Goal: Check status: Check status

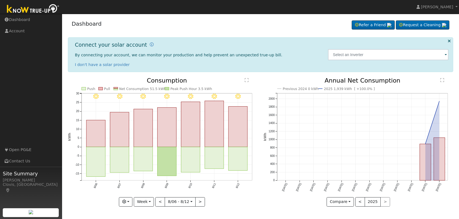
click at [260, 218] on div "User Profile First name Last name Email Email Notifications No Emails No Emails…" at bounding box center [260, 116] width 397 height 205
click at [160, 201] on button "<" at bounding box center [160, 201] width 10 height 9
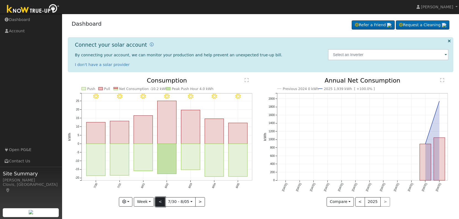
click at [160, 201] on button "<" at bounding box center [160, 201] width 10 height 9
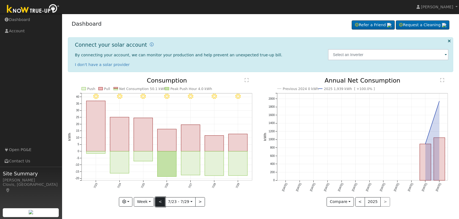
click at [160, 201] on button "<" at bounding box center [160, 201] width 10 height 9
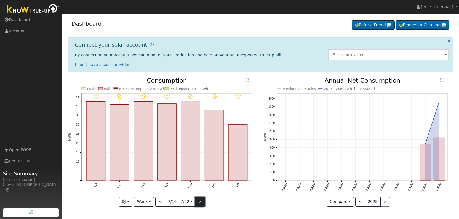
click at [199, 203] on button ">" at bounding box center [200, 201] width 10 height 9
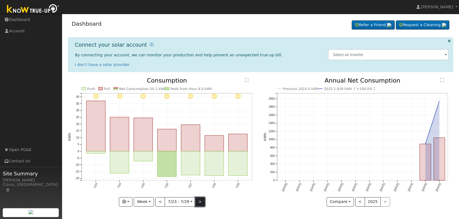
click at [199, 203] on button ">" at bounding box center [200, 201] width 10 height 9
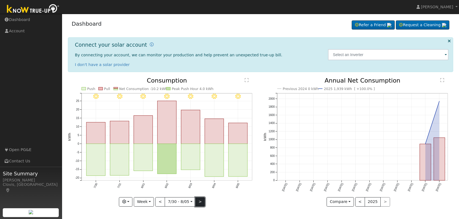
click at [199, 203] on button ">" at bounding box center [200, 201] width 10 height 9
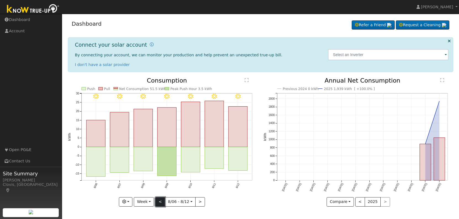
click at [160, 203] on button "<" at bounding box center [160, 201] width 10 height 9
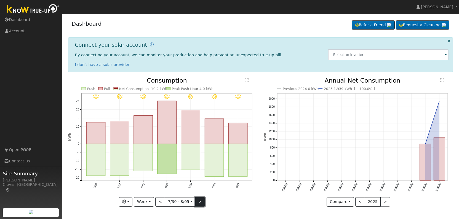
click at [200, 201] on button ">" at bounding box center [200, 201] width 10 height 9
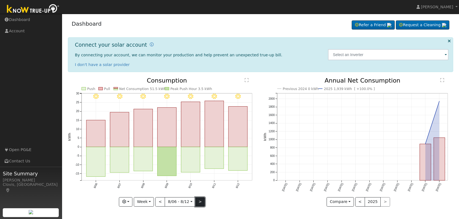
click at [198, 203] on button ">" at bounding box center [200, 201] width 10 height 9
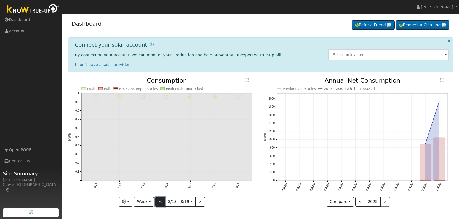
click at [160, 201] on button "<" at bounding box center [160, 201] width 10 height 9
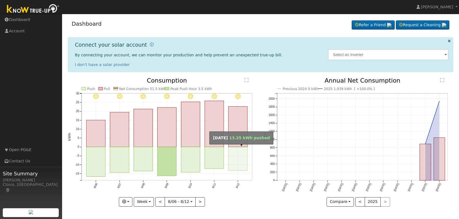
click at [238, 150] on rect "onclick=""" at bounding box center [237, 158] width 19 height 23
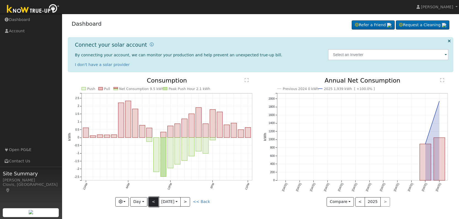
click at [153, 200] on button "<" at bounding box center [154, 201] width 10 height 9
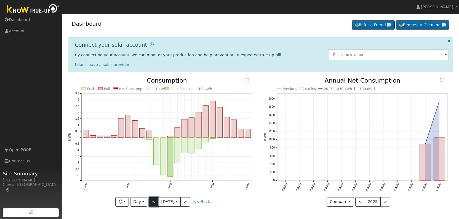
click at [153, 200] on button "<" at bounding box center [154, 201] width 10 height 9
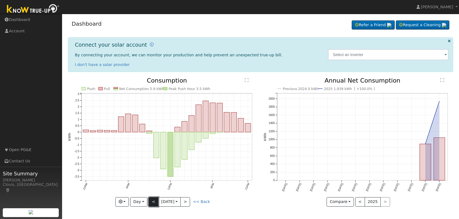
click at [153, 200] on button "<" at bounding box center [154, 201] width 10 height 9
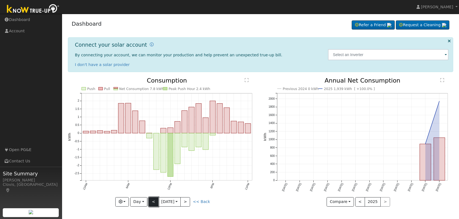
click at [153, 200] on button "<" at bounding box center [154, 201] width 10 height 9
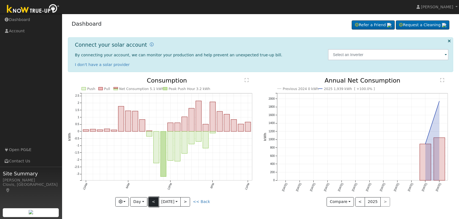
click at [153, 200] on button "<" at bounding box center [154, 201] width 10 height 9
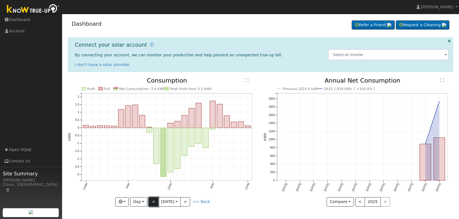
click at [153, 200] on button "<" at bounding box center [154, 201] width 10 height 9
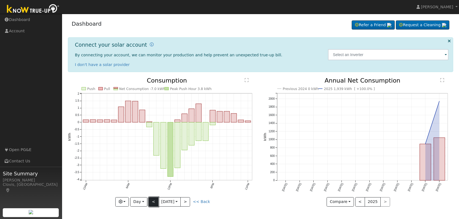
click at [153, 200] on button "<" at bounding box center [154, 201] width 10 height 9
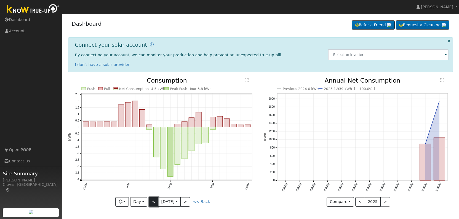
click at [153, 200] on button "<" at bounding box center [154, 201] width 10 height 9
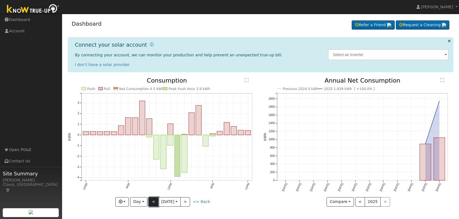
click at [153, 201] on button "<" at bounding box center [154, 201] width 10 height 9
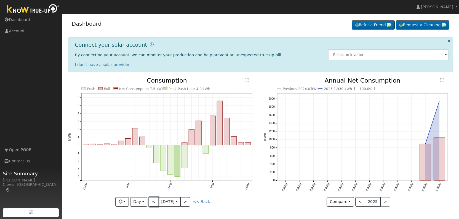
click at [153, 201] on button "<" at bounding box center [154, 201] width 10 height 9
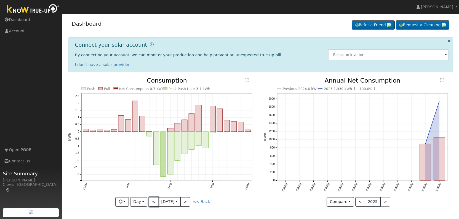
click at [153, 201] on button "<" at bounding box center [154, 201] width 10 height 9
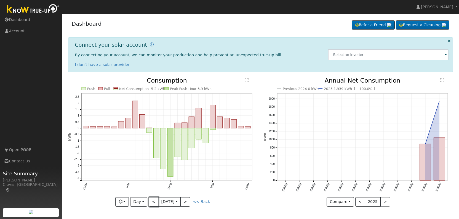
click at [153, 201] on button "<" at bounding box center [154, 201] width 10 height 9
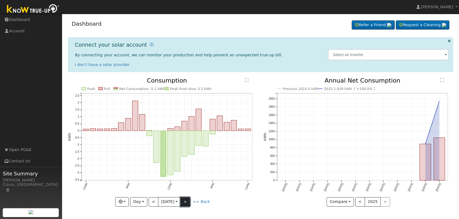
click at [187, 201] on button ">" at bounding box center [185, 201] width 10 height 9
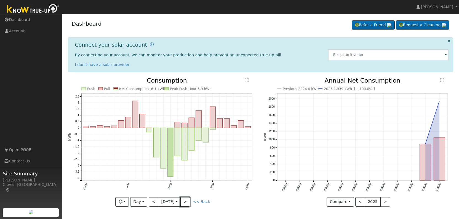
click at [186, 201] on button ">" at bounding box center [185, 201] width 10 height 9
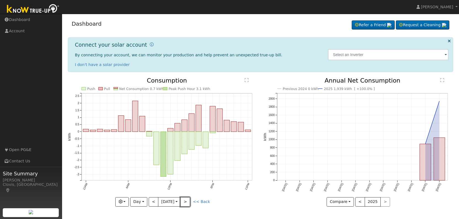
click at [185, 201] on button ">" at bounding box center [185, 201] width 10 height 9
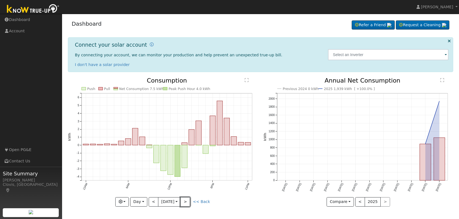
click at [185, 201] on button ">" at bounding box center [185, 201] width 10 height 9
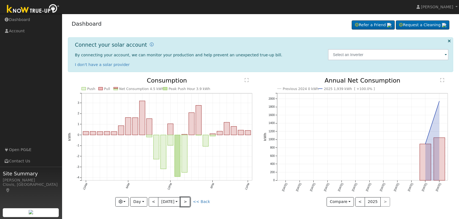
click at [185, 201] on button ">" at bounding box center [185, 201] width 10 height 9
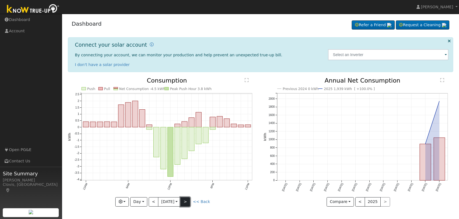
click at [187, 199] on button ">" at bounding box center [185, 201] width 10 height 9
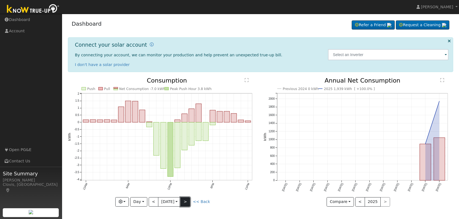
click at [187, 199] on button ">" at bounding box center [185, 201] width 10 height 9
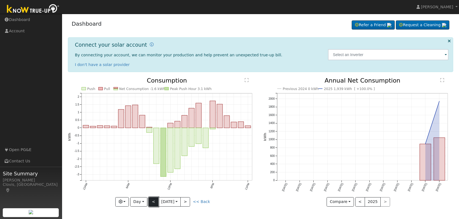
click at [152, 200] on button "<" at bounding box center [154, 201] width 10 height 9
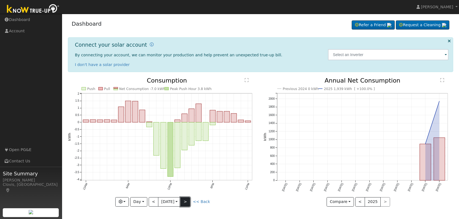
click at [186, 201] on button ">" at bounding box center [185, 201] width 10 height 9
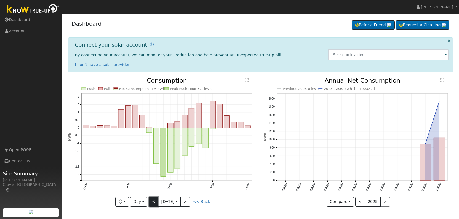
click at [152, 200] on button "<" at bounding box center [154, 201] width 10 height 9
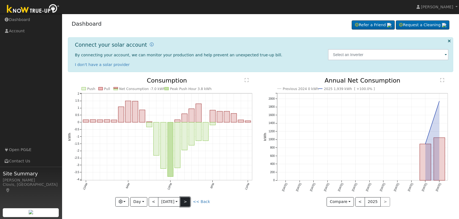
click at [187, 199] on button ">" at bounding box center [185, 201] width 10 height 9
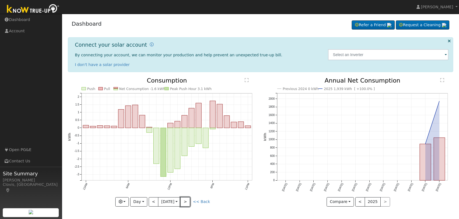
click at [187, 199] on button ">" at bounding box center [185, 201] width 10 height 9
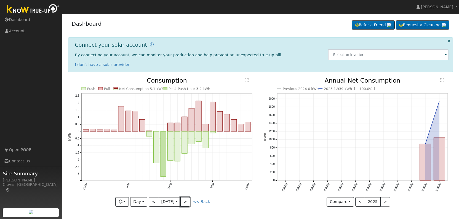
click at [187, 199] on button ">" at bounding box center [185, 201] width 10 height 9
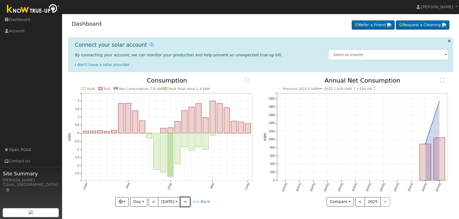
click at [187, 199] on button ">" at bounding box center [185, 201] width 10 height 9
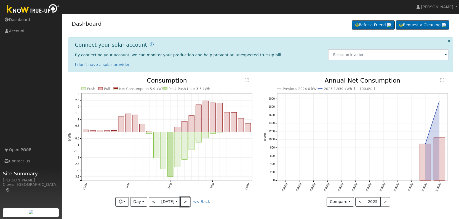
click at [187, 199] on button ">" at bounding box center [185, 201] width 10 height 9
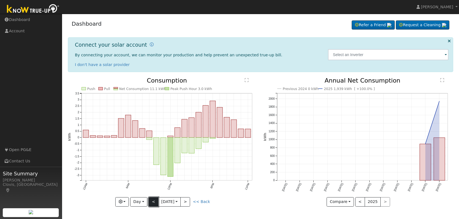
click at [151, 201] on button "<" at bounding box center [154, 201] width 10 height 9
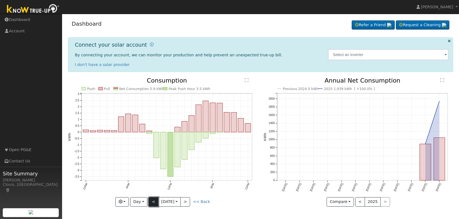
click at [152, 200] on button "<" at bounding box center [154, 201] width 10 height 9
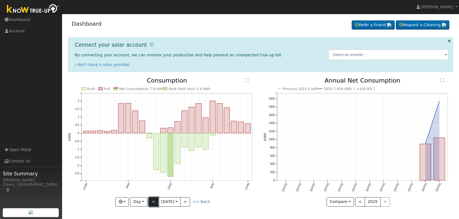
click at [154, 200] on button "<" at bounding box center [154, 201] width 10 height 9
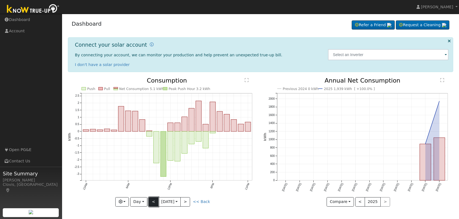
click at [150, 199] on button "<" at bounding box center [154, 201] width 10 height 9
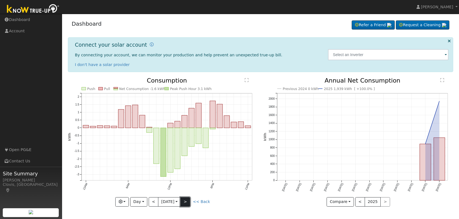
click at [188, 201] on button ">" at bounding box center [185, 201] width 10 height 9
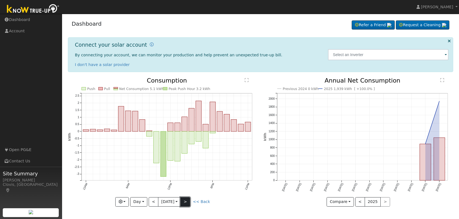
click at [188, 201] on button ">" at bounding box center [185, 201] width 10 height 9
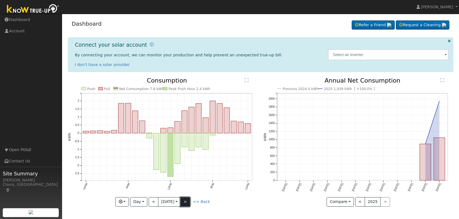
click at [188, 201] on button ">" at bounding box center [185, 201] width 10 height 9
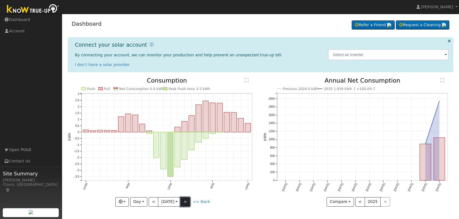
click at [188, 201] on button ">" at bounding box center [185, 201] width 10 height 9
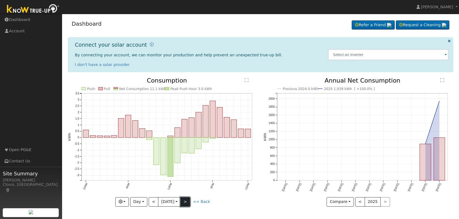
click at [188, 201] on button ">" at bounding box center [185, 201] width 10 height 9
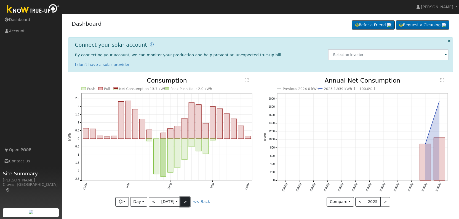
click at [188, 201] on button ">" at bounding box center [185, 201] width 10 height 9
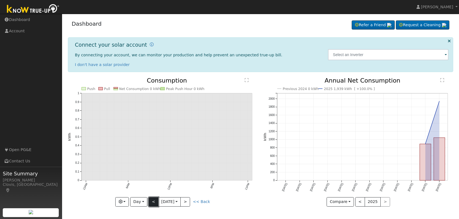
click at [154, 201] on button "<" at bounding box center [154, 201] width 10 height 9
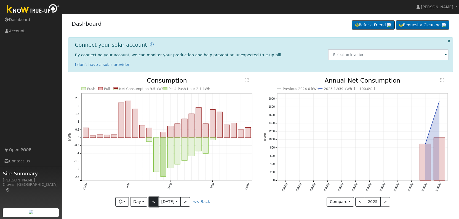
click at [151, 200] on button "<" at bounding box center [154, 201] width 10 height 9
type input "[DATE]"
